Goal: Information Seeking & Learning: Check status

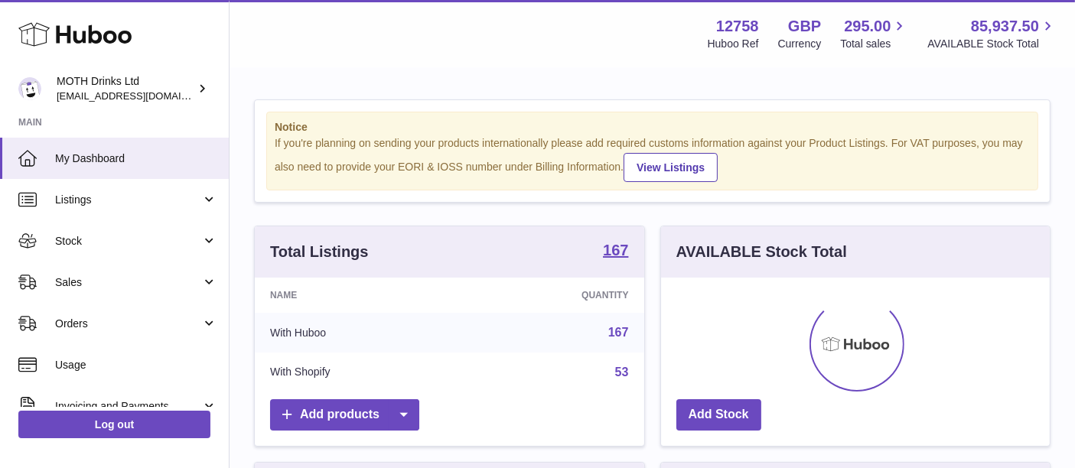
scroll to position [238, 390]
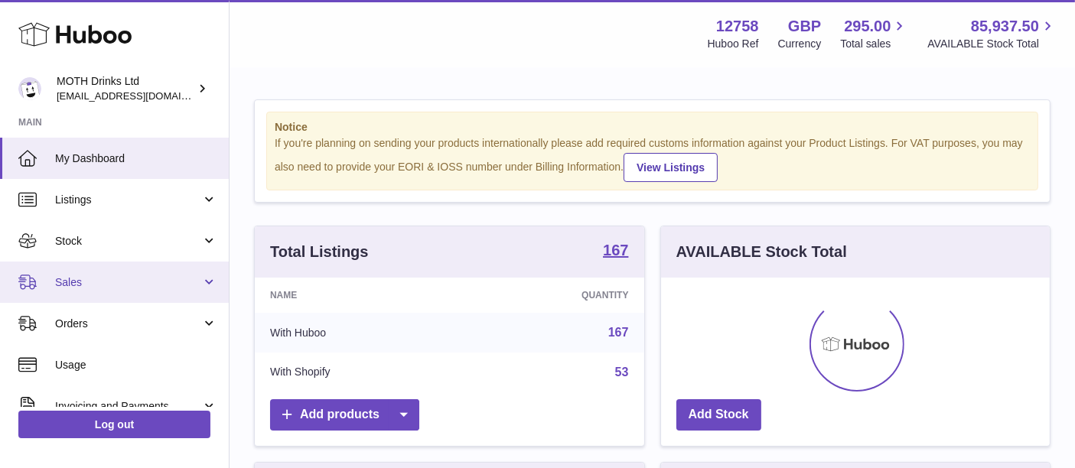
click at [107, 269] on link "Sales" at bounding box center [114, 282] width 229 height 41
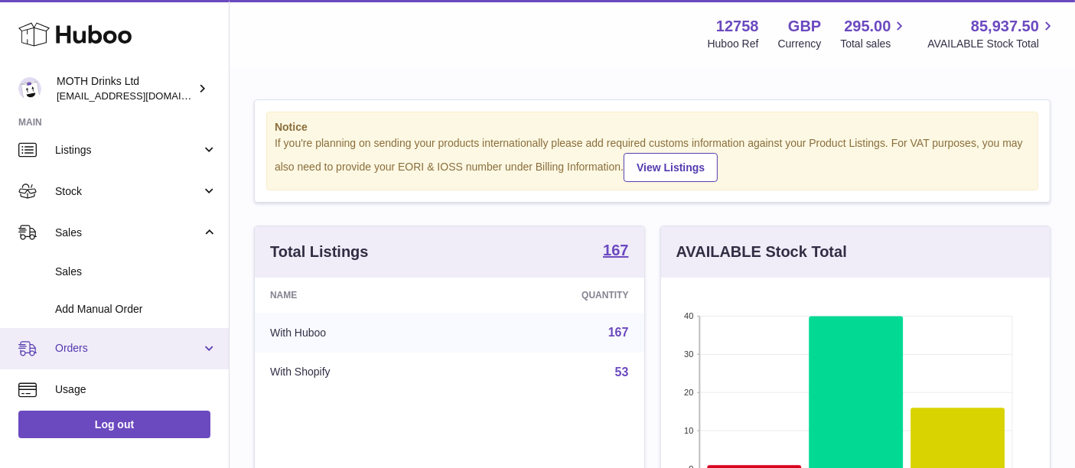
scroll to position [51, 0]
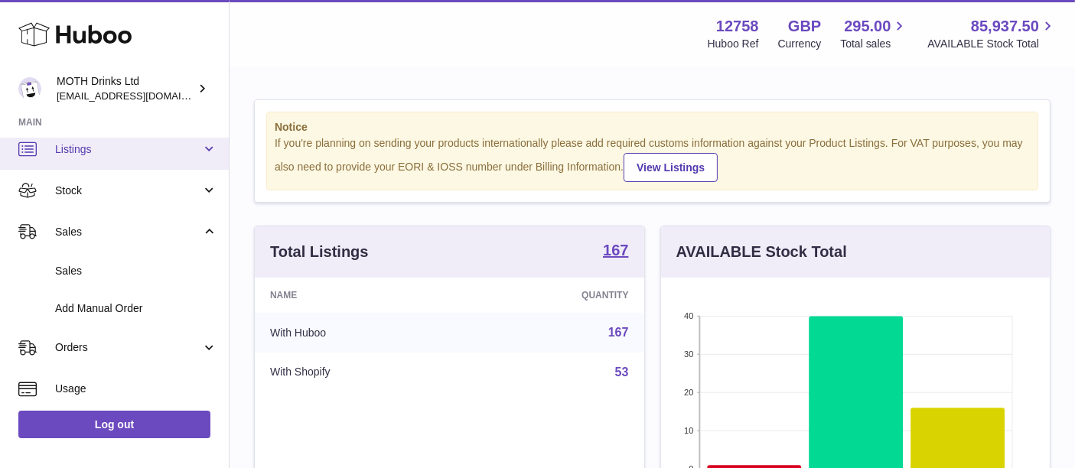
click at [158, 160] on link "Listings" at bounding box center [114, 149] width 229 height 41
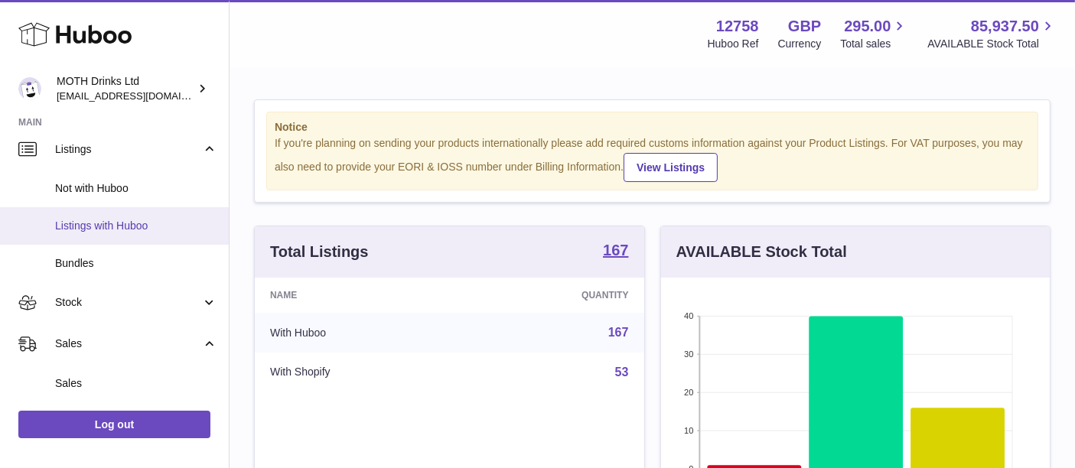
click at [146, 231] on span "Listings with Huboo" at bounding box center [136, 226] width 162 height 15
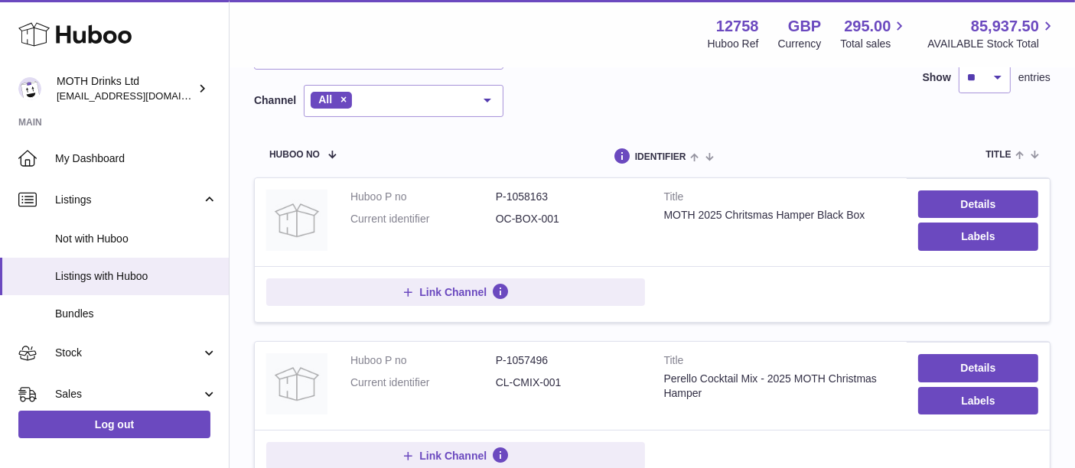
scroll to position [126, 0]
click at [755, 215] on div "MOTH 2025 Chritsmas Hamper Black Box" at bounding box center [779, 214] width 231 height 15
click at [815, 220] on div "MOTH 2025 Chritsmas Hamper Black Box" at bounding box center [779, 214] width 231 height 15
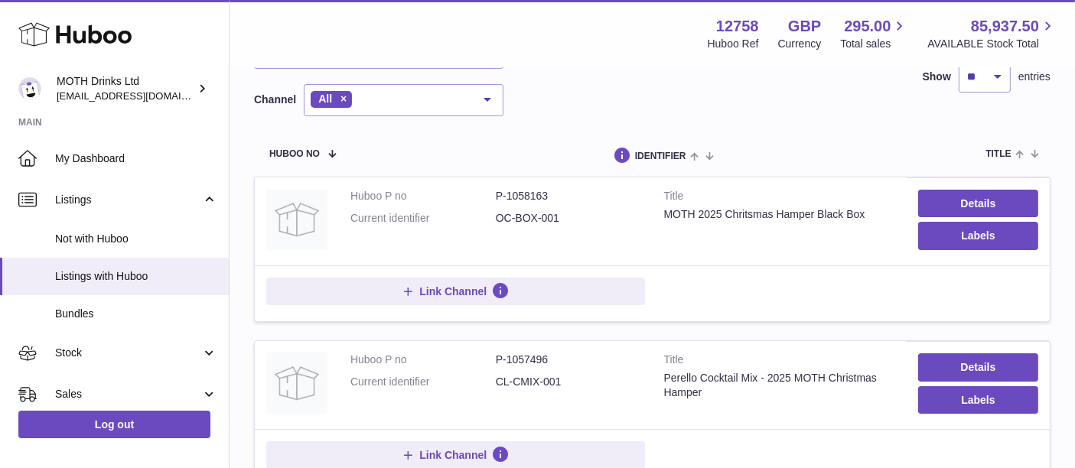
click at [779, 206] on strong "Title" at bounding box center [779, 198] width 231 height 18
click at [779, 214] on div "MOTH 2025 Chritsmas Hamper Black Box" at bounding box center [779, 214] width 231 height 15
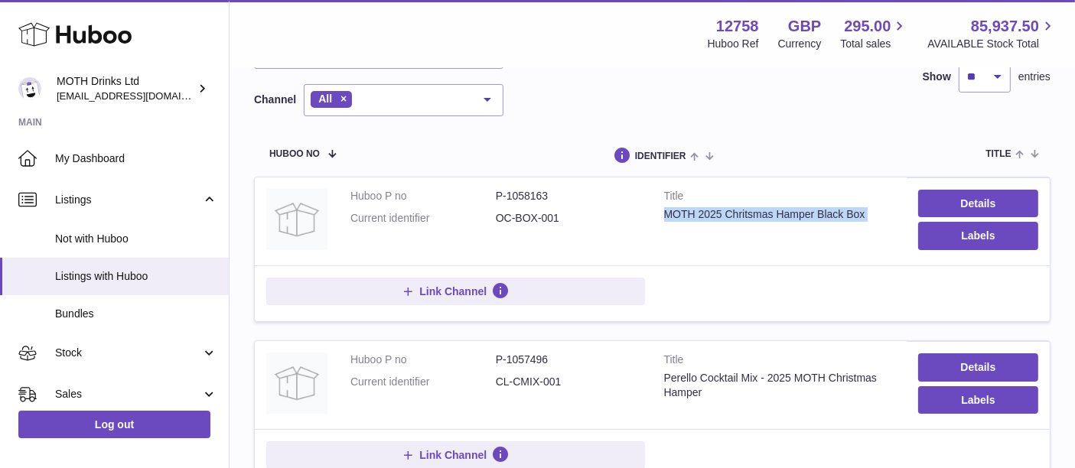
click at [779, 214] on div "MOTH 2025 Chritsmas Hamper Black Box" at bounding box center [779, 214] width 231 height 15
click at [532, 200] on dd "P-1058163" at bounding box center [568, 196] width 145 height 15
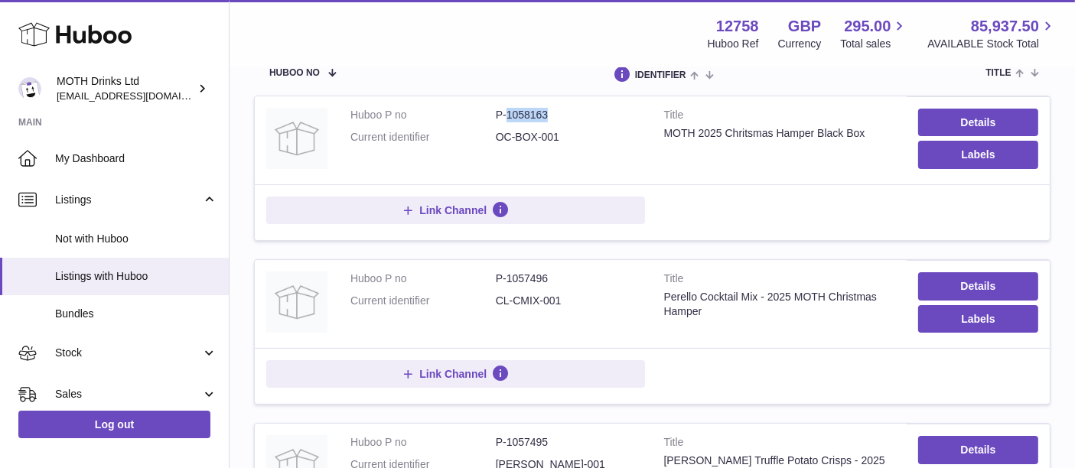
scroll to position [207, 0]
click at [702, 298] on div "Perello Cocktail Mix - 2025 MOTH Christmas Hamper" at bounding box center [779, 303] width 231 height 29
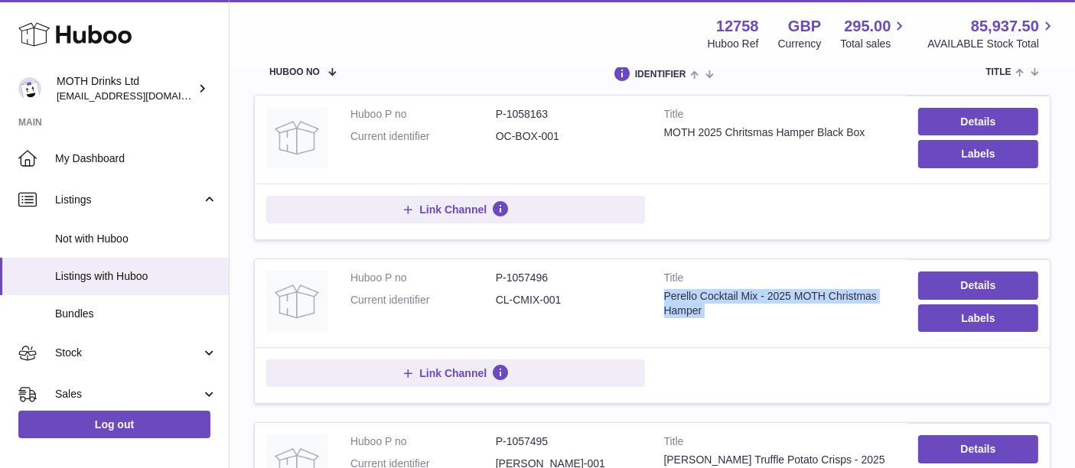
click at [702, 298] on div "Perello Cocktail Mix - 2025 MOTH Christmas Hamper" at bounding box center [779, 303] width 231 height 29
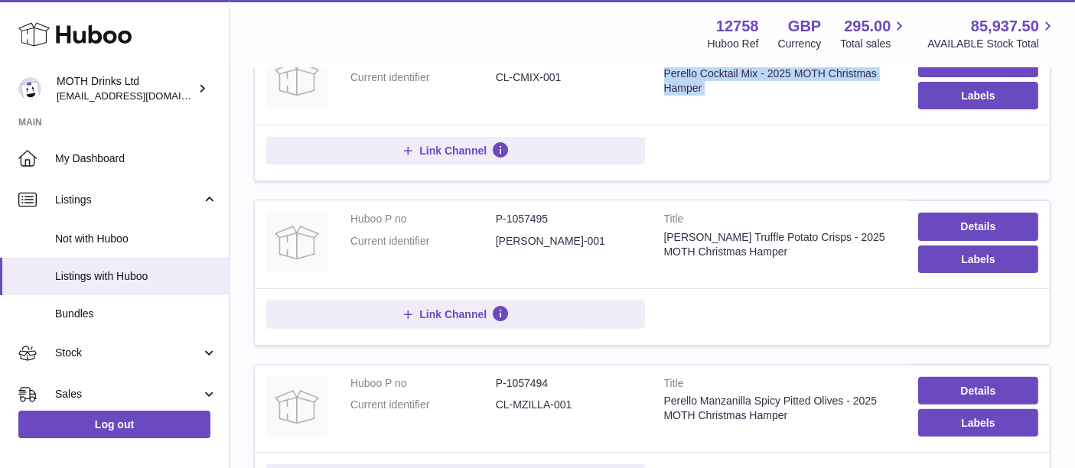
scroll to position [431, 0]
click at [726, 235] on div "[PERSON_NAME] Truffle Potato Crisps - 2025 MOTH Christmas Hamper" at bounding box center [779, 244] width 231 height 29
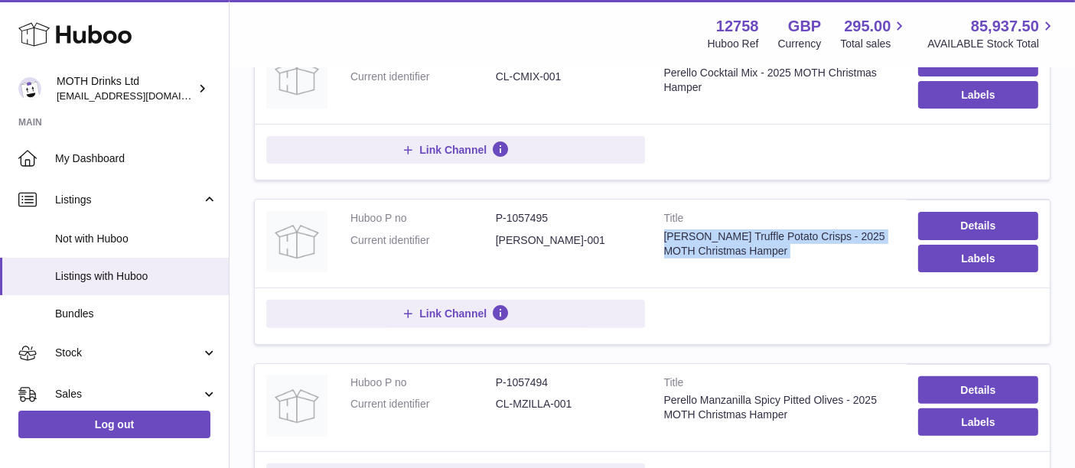
click at [726, 235] on div "[PERSON_NAME] Truffle Potato Crisps - 2025 MOTH Christmas Hamper" at bounding box center [779, 244] width 231 height 29
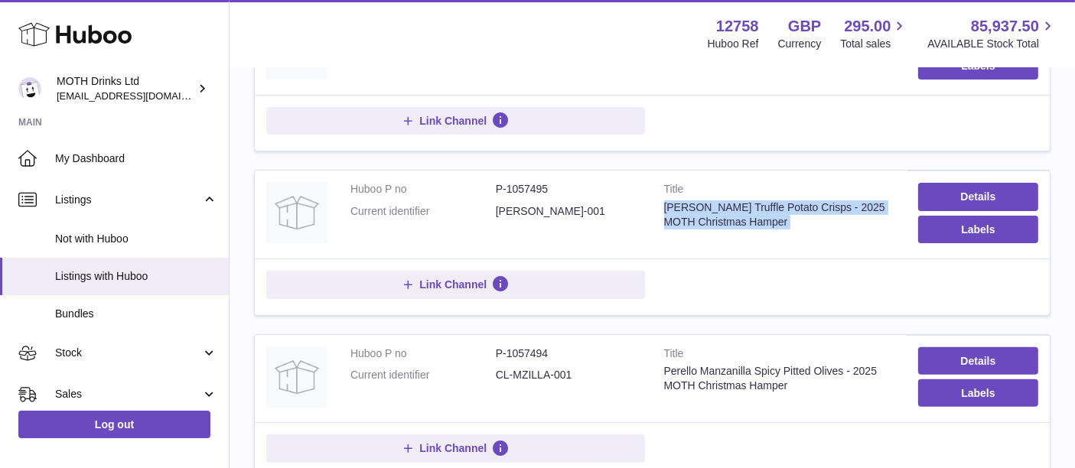
scroll to position [461, 0]
click at [673, 207] on div "[PERSON_NAME] Truffle Potato Crisps - 2025 MOTH Christmas Hamper" at bounding box center [779, 214] width 231 height 29
drag, startPoint x: 702, startPoint y: 208, endPoint x: 822, endPoint y: 204, distance: 120.2
click at [822, 204] on div "[PERSON_NAME] Truffle Potato Crisps - 2025 MOTH Christmas Hamper" at bounding box center [779, 214] width 231 height 29
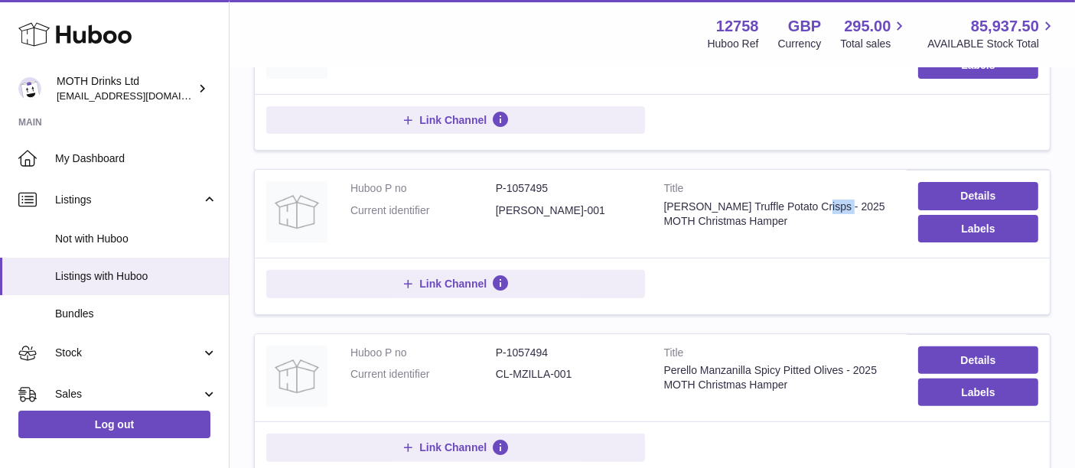
click at [822, 204] on div "[PERSON_NAME] Truffle Potato Crisps - 2025 MOTH Christmas Hamper" at bounding box center [779, 214] width 231 height 29
drag, startPoint x: 822, startPoint y: 204, endPoint x: 747, endPoint y: 209, distance: 75.1
click at [747, 209] on div "[PERSON_NAME] Truffle Potato Crisps - 2025 MOTH Christmas Hamper" at bounding box center [779, 214] width 231 height 29
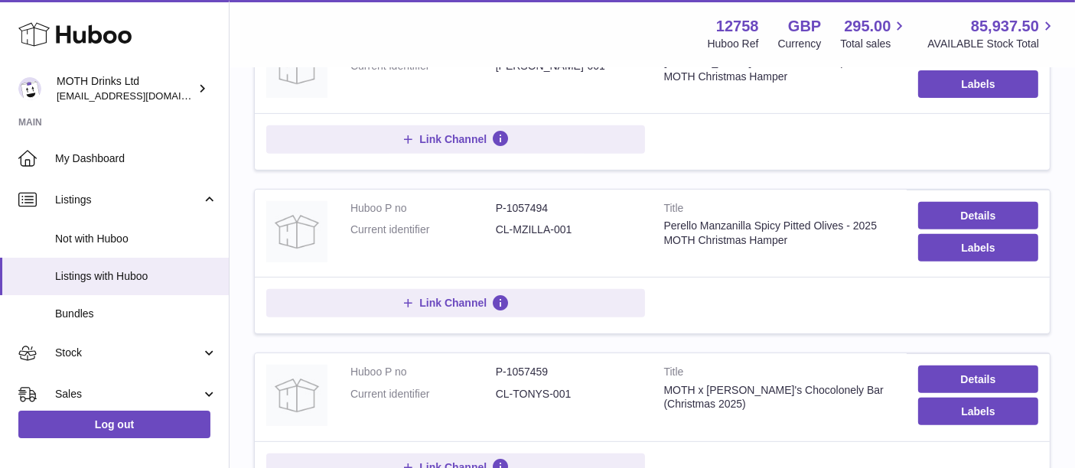
scroll to position [610, 0]
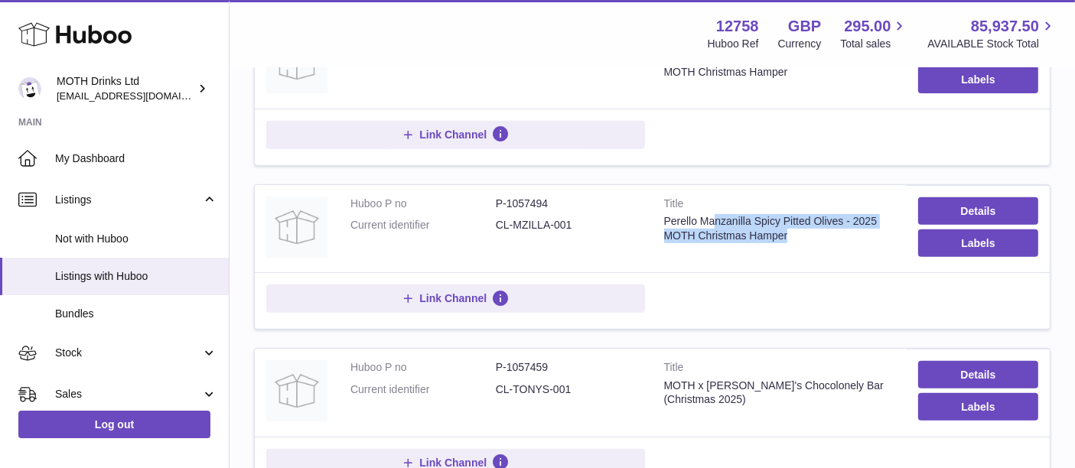
drag, startPoint x: 715, startPoint y: 214, endPoint x: 830, endPoint y: 228, distance: 116.4
click at [830, 228] on div "Perello Manzanilla Spicy Pitted Olives - 2025 MOTH Christmas Hamper" at bounding box center [779, 228] width 231 height 29
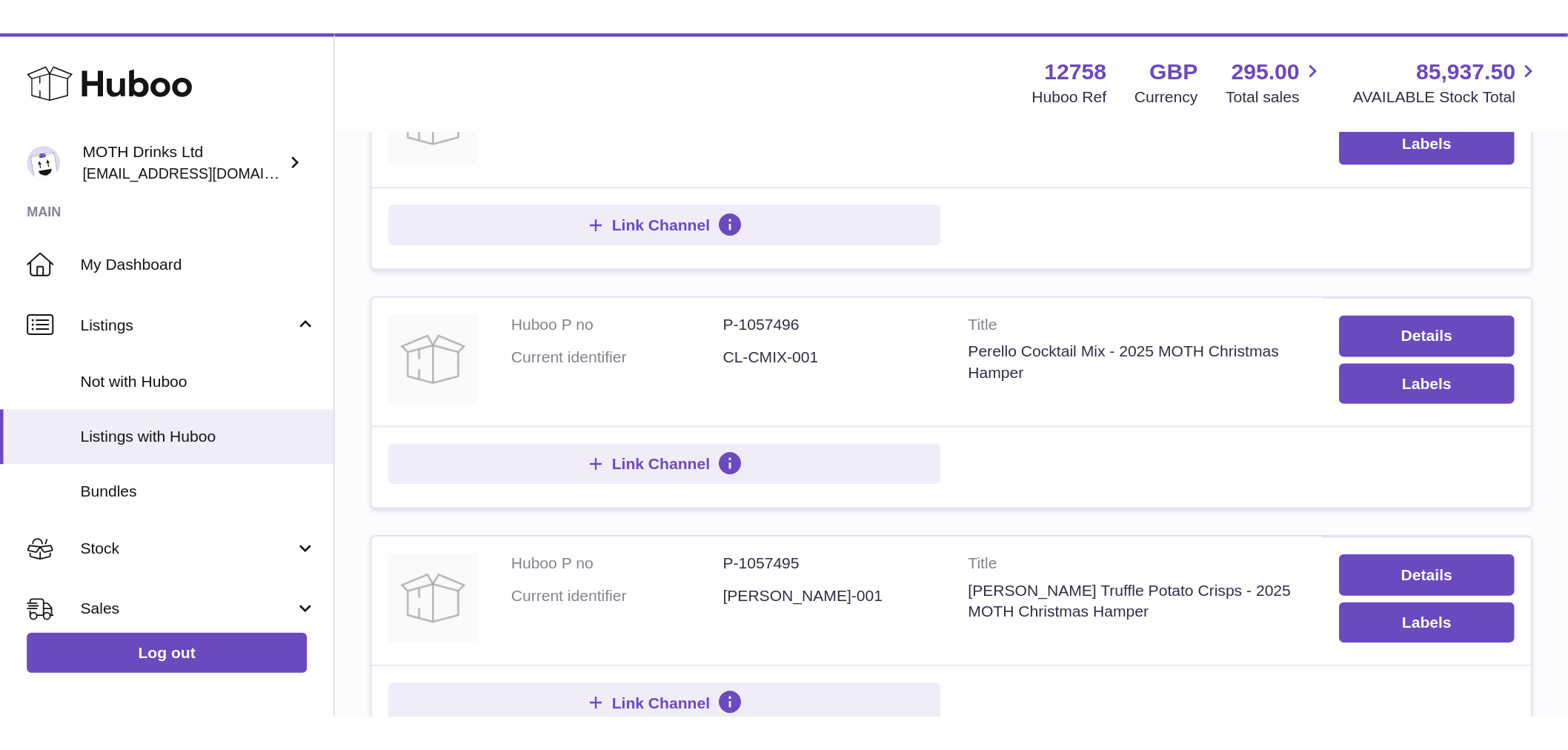
scroll to position [295, 0]
